Goal: Information Seeking & Learning: Check status

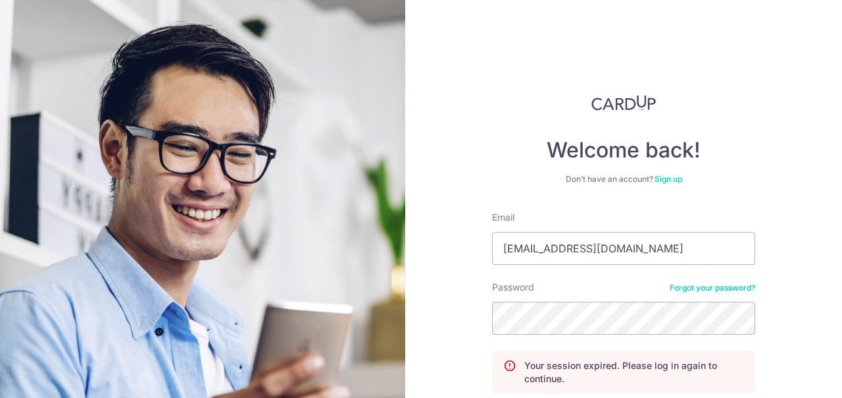
scroll to position [113, 0]
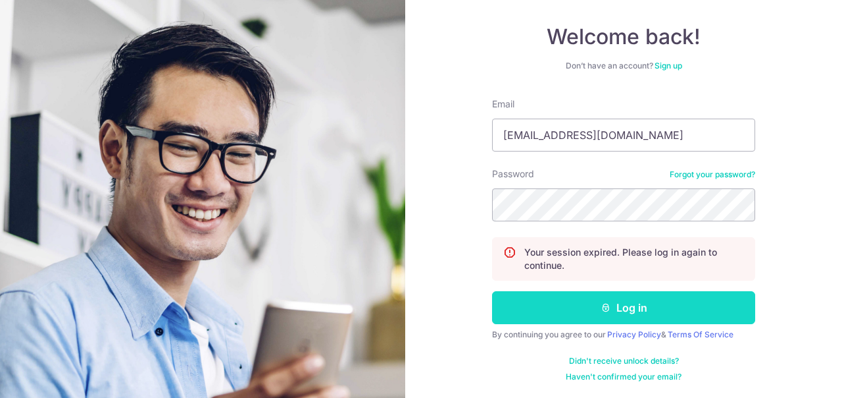
click at [629, 304] on button "Log in" at bounding box center [623, 307] width 263 height 33
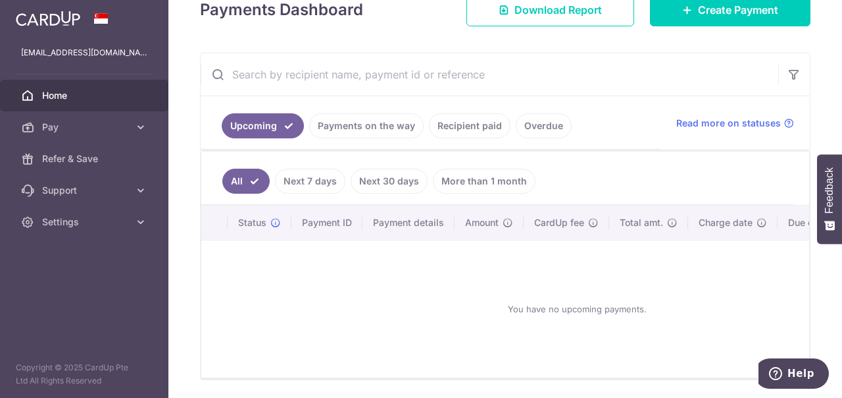
click at [381, 129] on link "Payments on the way" at bounding box center [366, 125] width 115 height 25
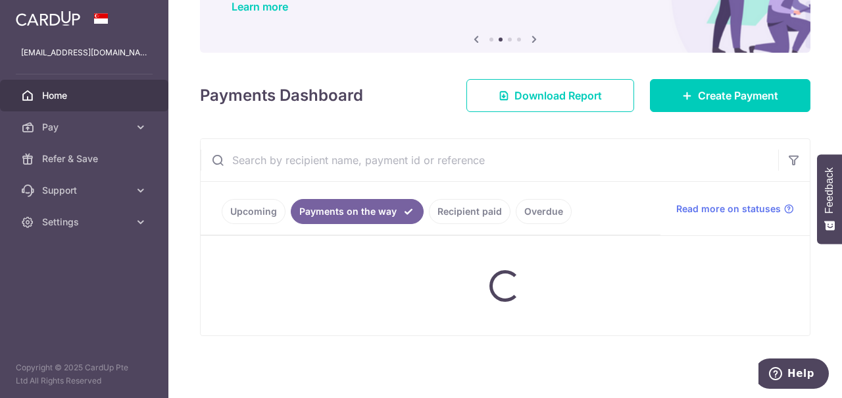
scroll to position [116, 0]
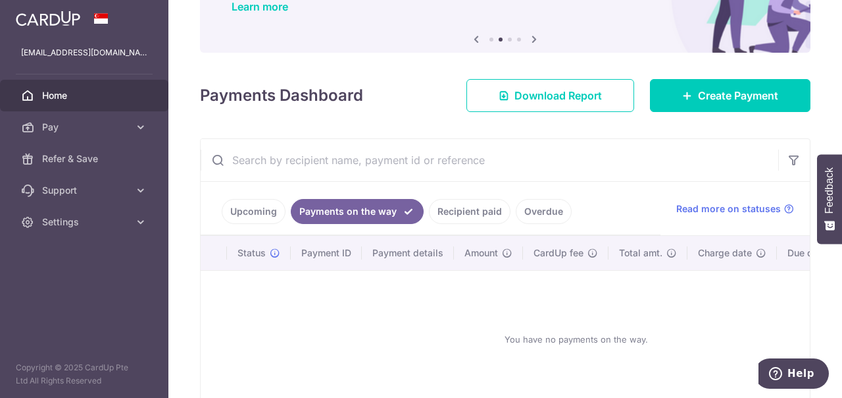
click at [250, 215] on link "Upcoming" at bounding box center [254, 211] width 64 height 25
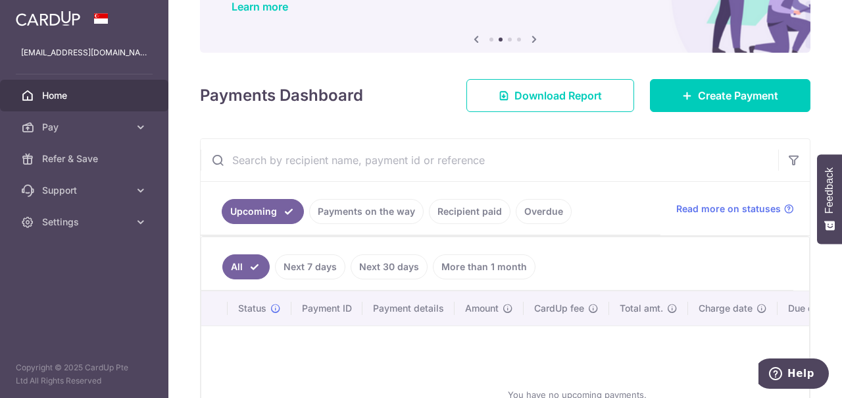
click at [477, 210] on link "Recipient paid" at bounding box center [470, 211] width 82 height 25
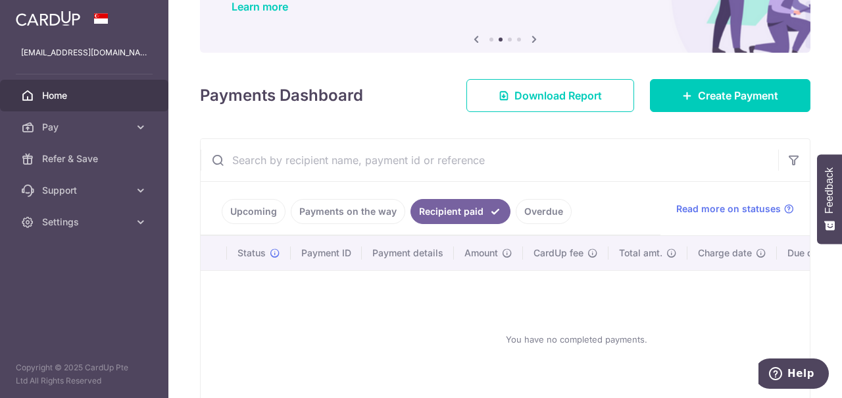
click at [521, 215] on link "Overdue" at bounding box center [544, 211] width 56 height 25
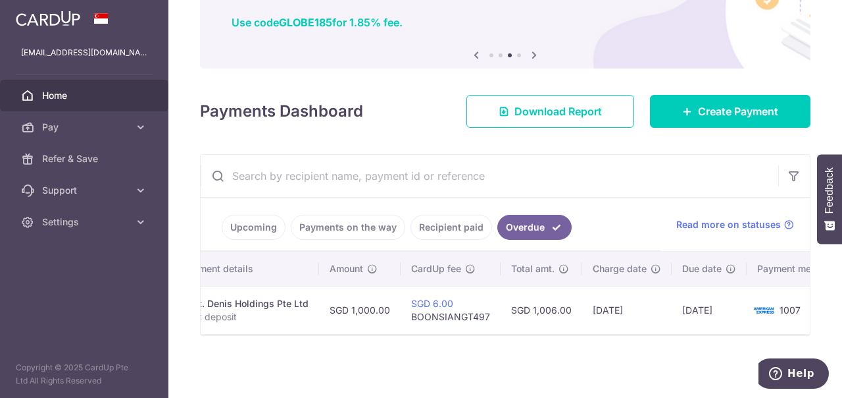
scroll to position [0, 266]
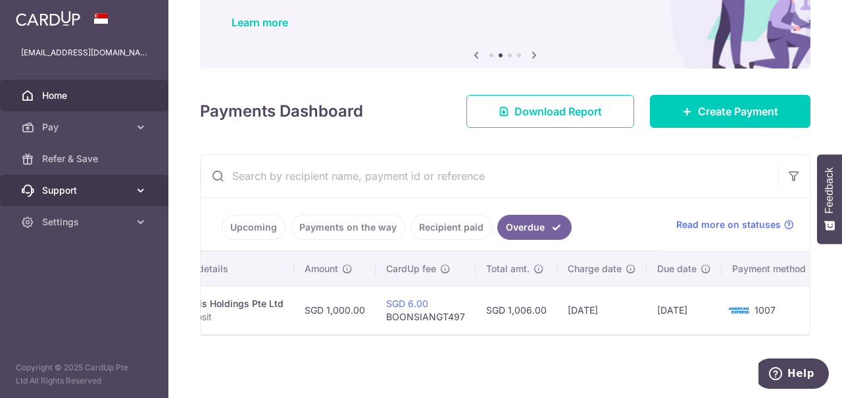
click at [143, 193] on icon at bounding box center [140, 190] width 13 height 13
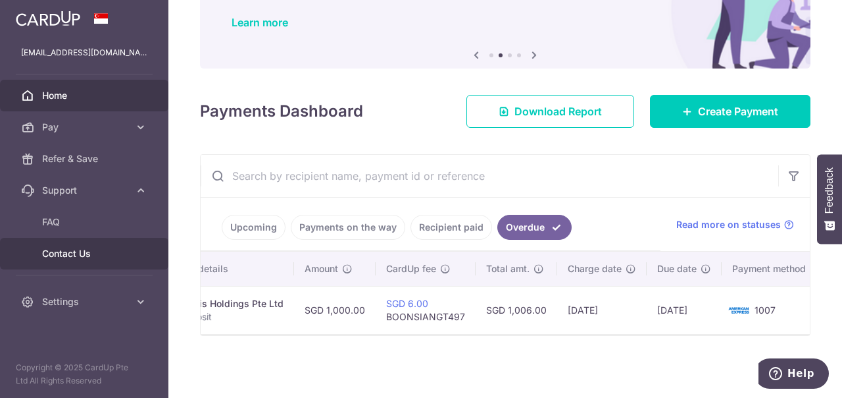
click at [107, 256] on span "Contact Us" at bounding box center [85, 253] width 87 height 13
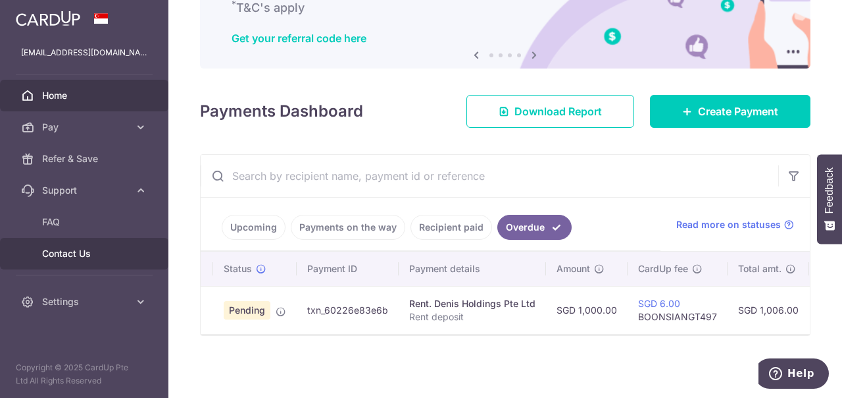
scroll to position [0, 0]
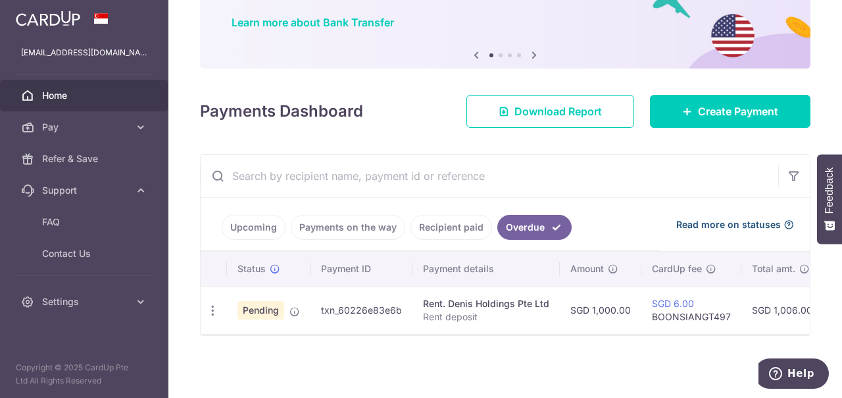
click at [702, 221] on span "Read more on statuses" at bounding box center [729, 224] width 105 height 13
